Goal: Task Accomplishment & Management: Manage account settings

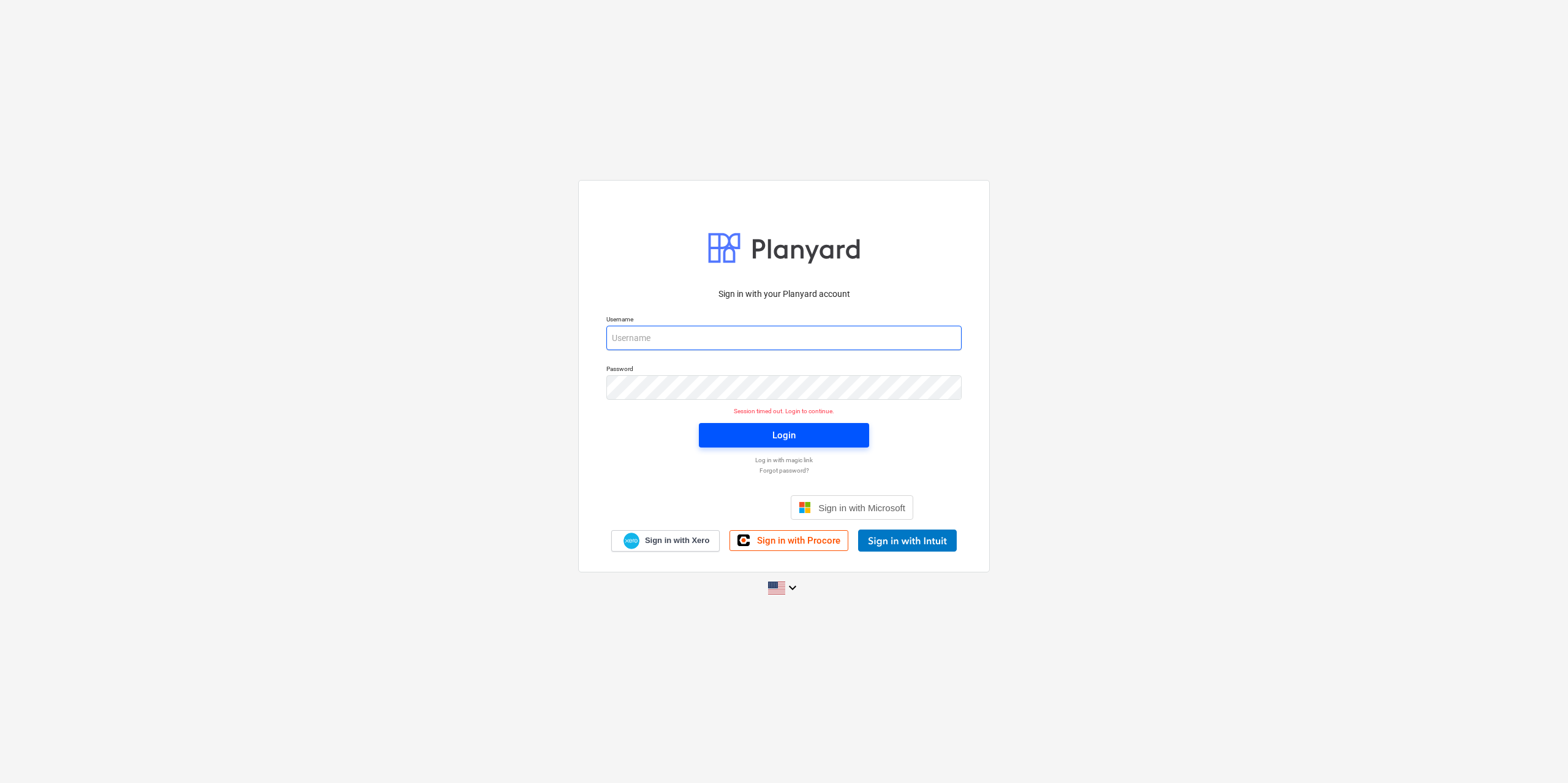
type input "[EMAIL_ADDRESS][DOMAIN_NAME]"
click at [785, 432] on div "Login" at bounding box center [784, 435] width 23 height 16
